Goal: Communication & Community: Answer question/provide support

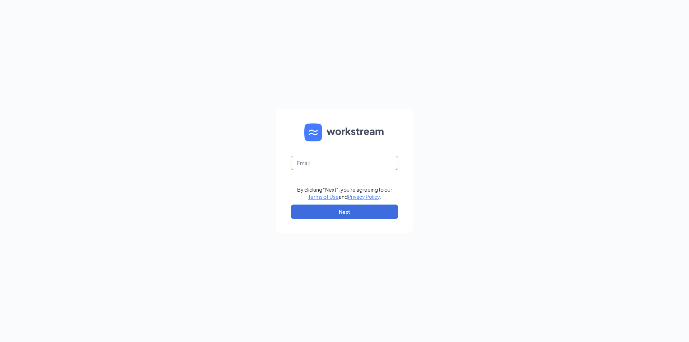
click at [314, 159] on input "text" at bounding box center [345, 163] width 108 height 14
type input "codyhoney2147@gmail.com"
click at [318, 210] on button "Next" at bounding box center [345, 212] width 108 height 14
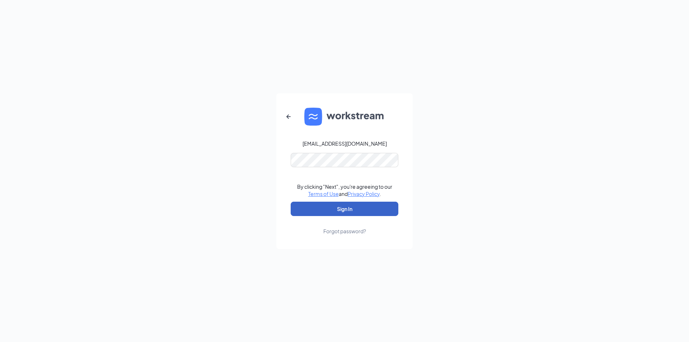
click at [311, 204] on button "Sign In" at bounding box center [345, 209] width 108 height 14
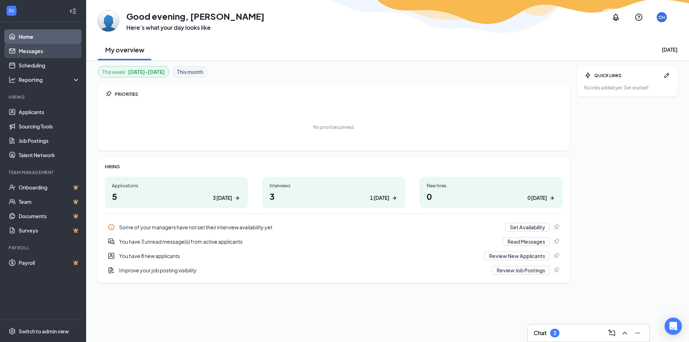
click at [49, 48] on link "Messages" at bounding box center [49, 51] width 61 height 14
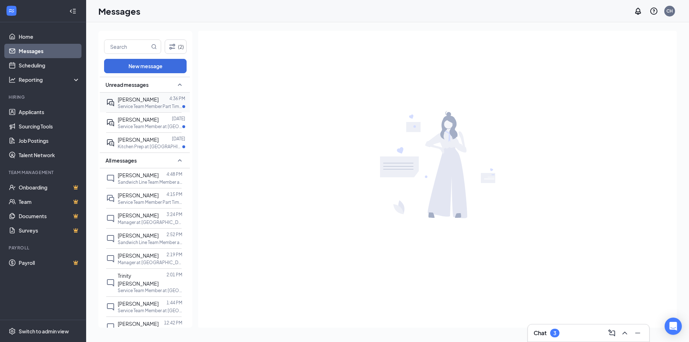
click at [145, 98] on span "[PERSON_NAME]" at bounding box center [138, 99] width 41 height 6
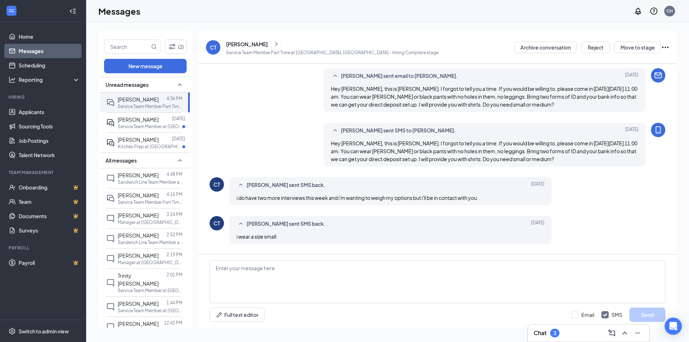
scroll to position [210, 0]
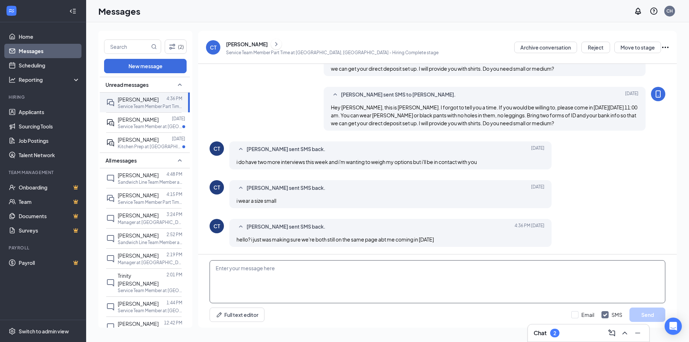
click at [247, 275] on textarea at bounding box center [438, 281] width 456 height 43
click at [304, 281] on textarea at bounding box center [438, 281] width 456 height 43
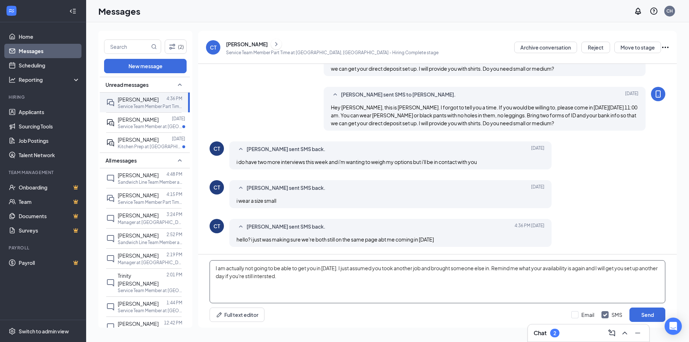
click at [285, 276] on textarea "I am actually not going to be able to get you in [DATE]. I just assumed you too…" at bounding box center [438, 281] width 456 height 43
click at [318, 277] on textarea "I am actually not going to be able to get you in [DATE]. I just assumed you too…" at bounding box center [438, 281] width 456 height 43
type textarea "I am actually not going to be able to get you in [DATE]. I just assumed you too…"
click at [576, 313] on input "Email" at bounding box center [582, 314] width 23 height 7
checkbox input "true"
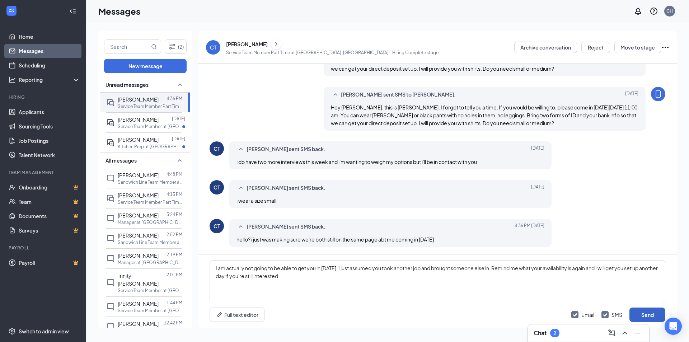
click at [635, 313] on button "Send" at bounding box center [647, 314] width 36 height 14
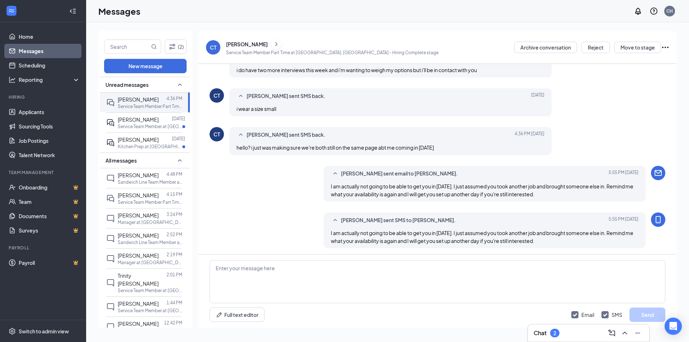
scroll to position [303, 0]
